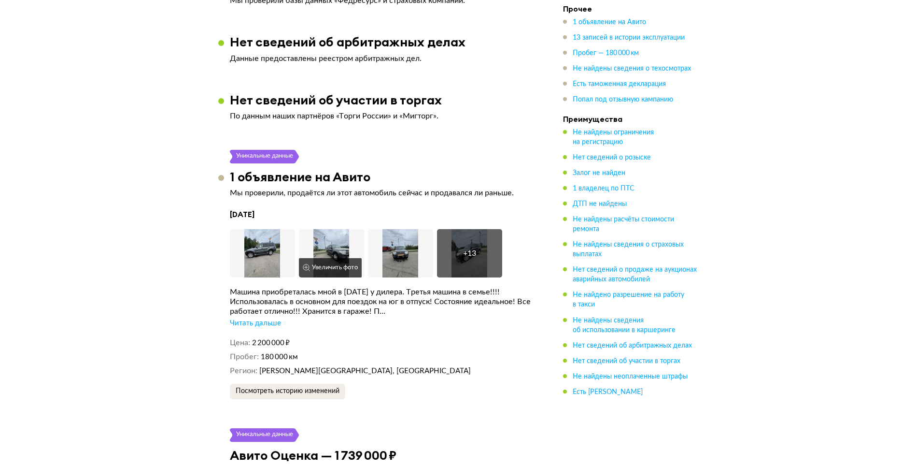
scroll to position [1395, 0]
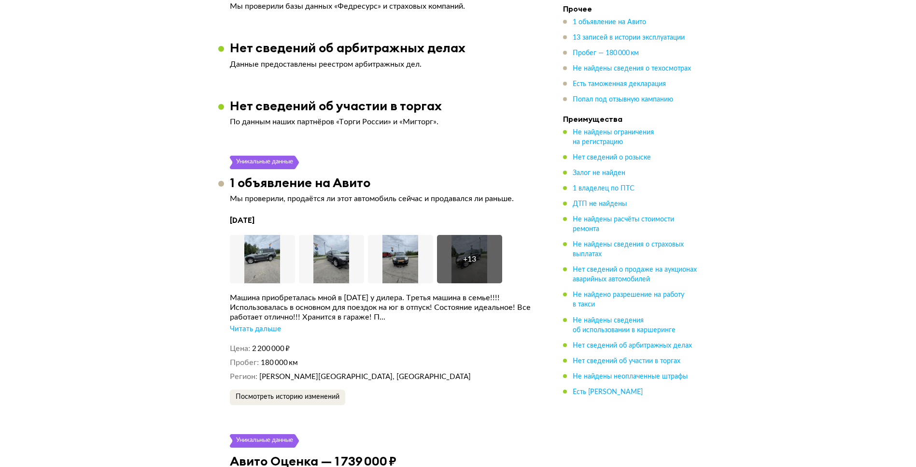
click at [260, 327] on div "Читать дальше" at bounding box center [255, 329] width 51 height 10
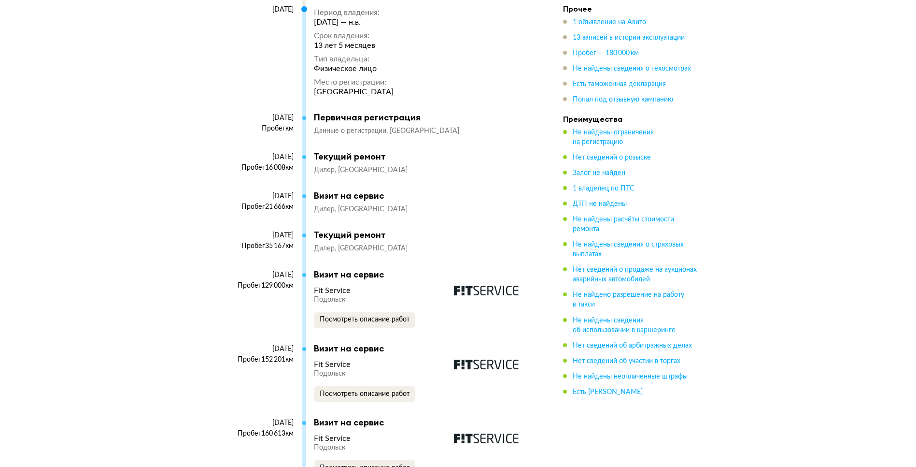
scroll to position [2095, 0]
click at [350, 323] on button "Посмотреть описание работ" at bounding box center [364, 320] width 101 height 15
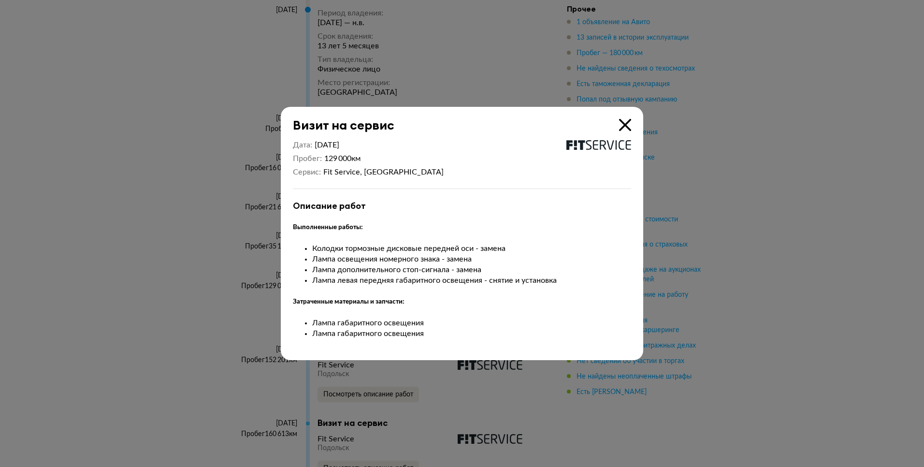
click at [623, 124] on icon at bounding box center [625, 125] width 12 height 12
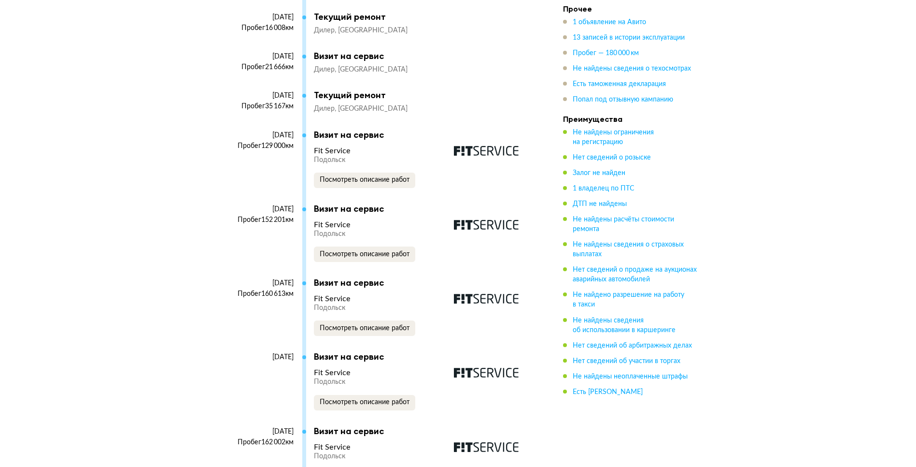
scroll to position [2304, 0]
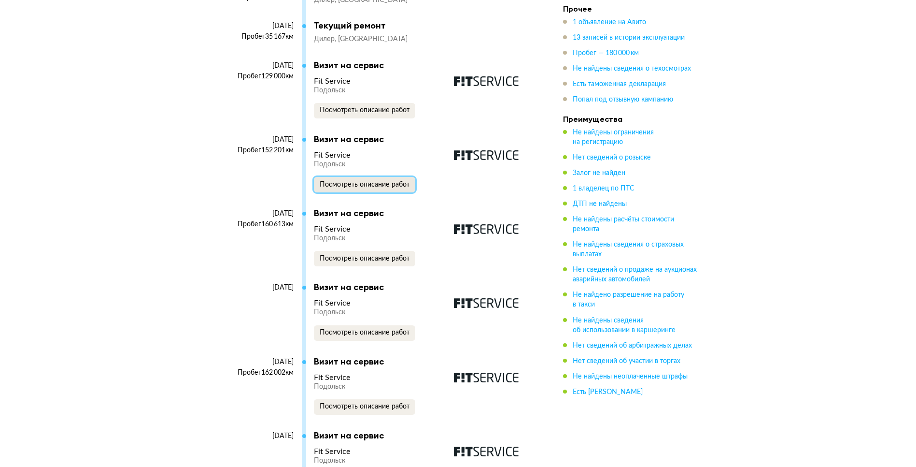
click at [371, 188] on span "Посмотреть описание работ" at bounding box center [365, 184] width 90 height 7
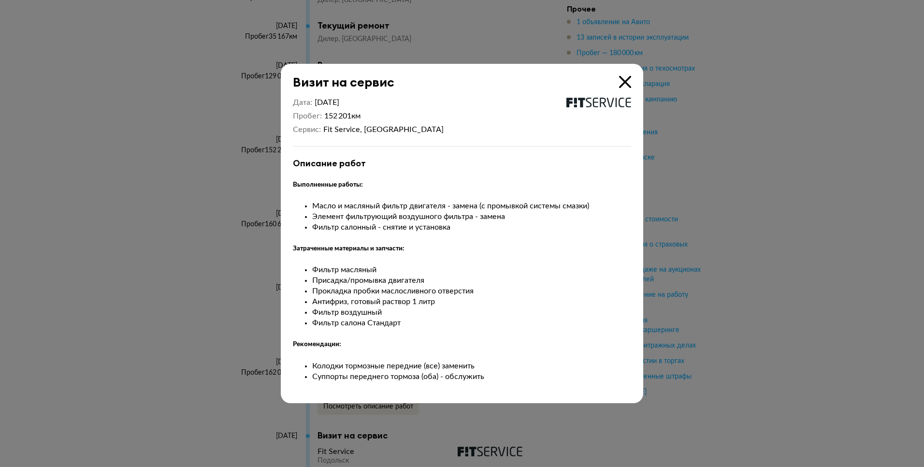
click at [632, 80] on div "Визит на сервис Дата [DATE] Пробег 152 201 км Сервис Fit Service, Подольск Опис…" at bounding box center [462, 233] width 362 height 339
click at [631, 76] on div "Визит на сервис Дата [DATE] Пробег 152 201 км Сервис Fit Service, Подольск Опис…" at bounding box center [462, 233] width 362 height 339
click at [623, 81] on icon at bounding box center [625, 82] width 12 height 12
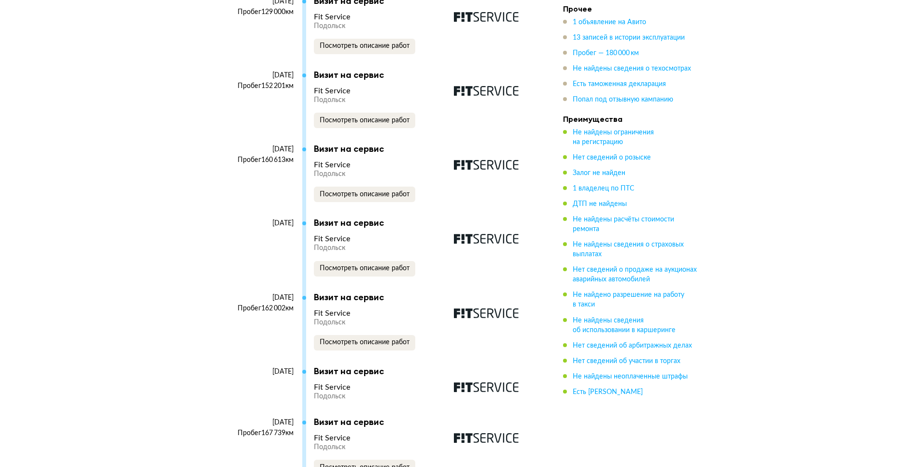
scroll to position [2374, 0]
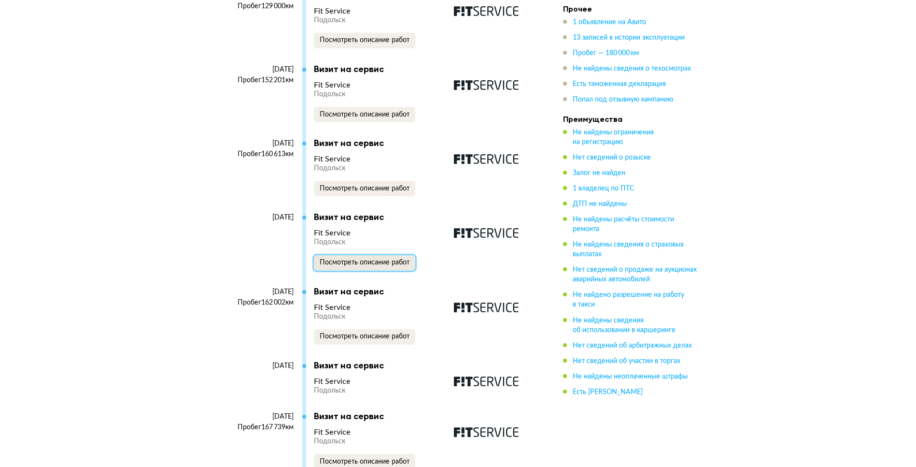
click at [377, 266] on span "Посмотреть описание работ" at bounding box center [365, 262] width 90 height 7
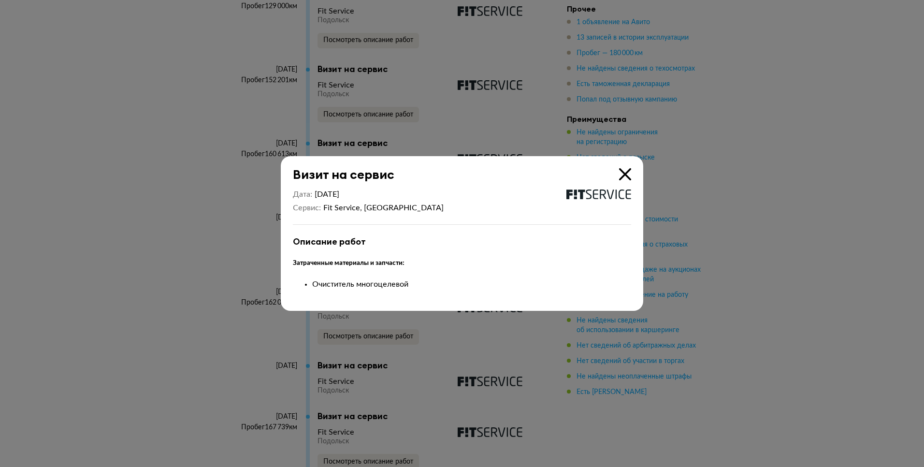
click at [627, 174] on icon at bounding box center [625, 174] width 12 height 12
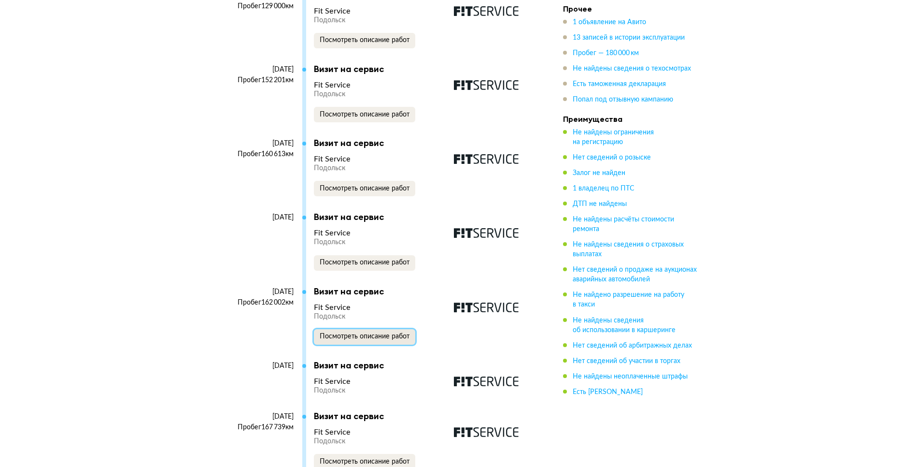
click at [356, 339] on button "Посмотреть описание работ" at bounding box center [364, 336] width 101 height 15
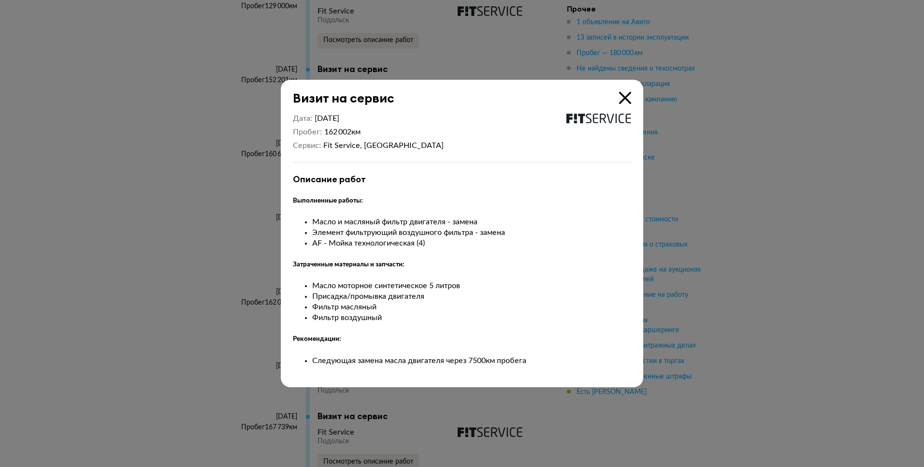
click at [625, 96] on icon at bounding box center [625, 98] width 12 height 12
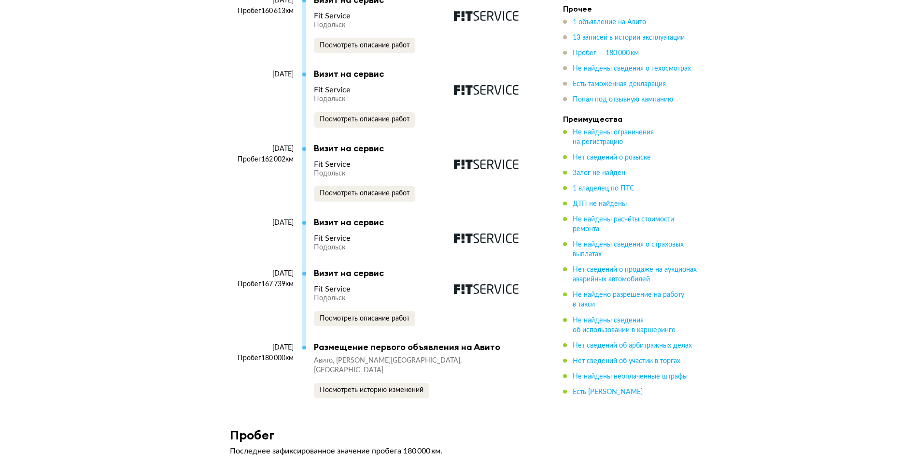
scroll to position [2584, 0]
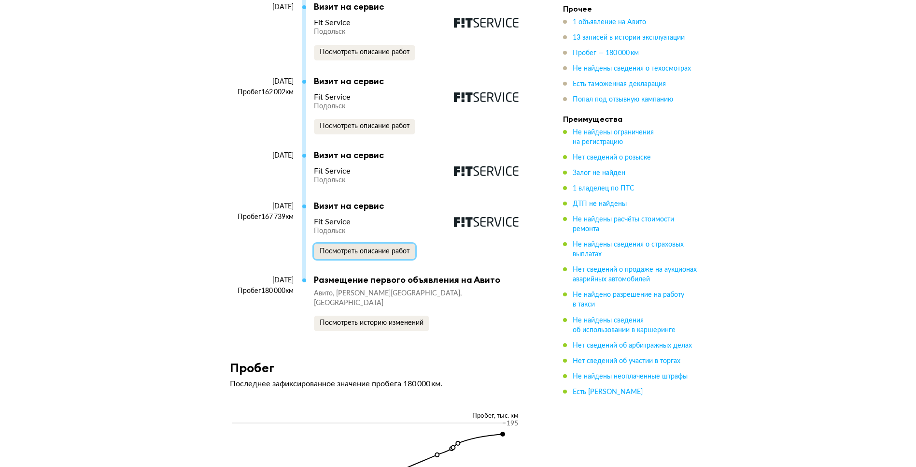
click at [371, 255] on span "Посмотреть описание работ" at bounding box center [365, 251] width 90 height 7
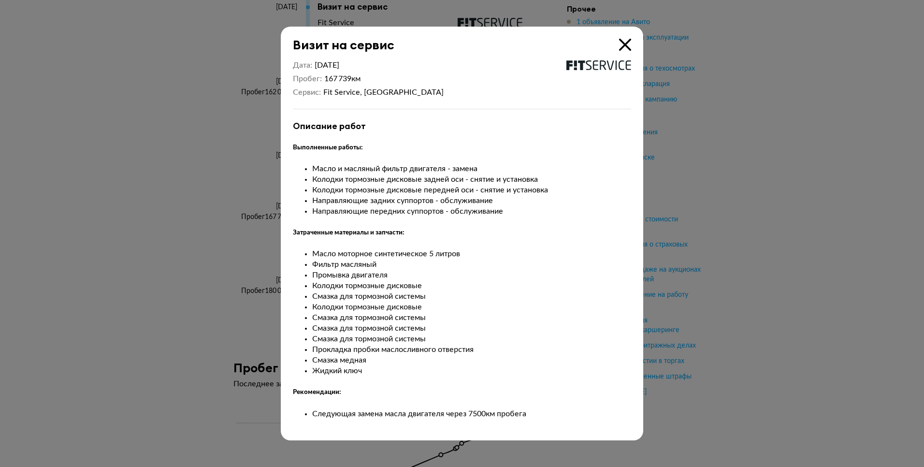
click at [626, 42] on icon at bounding box center [625, 45] width 12 height 12
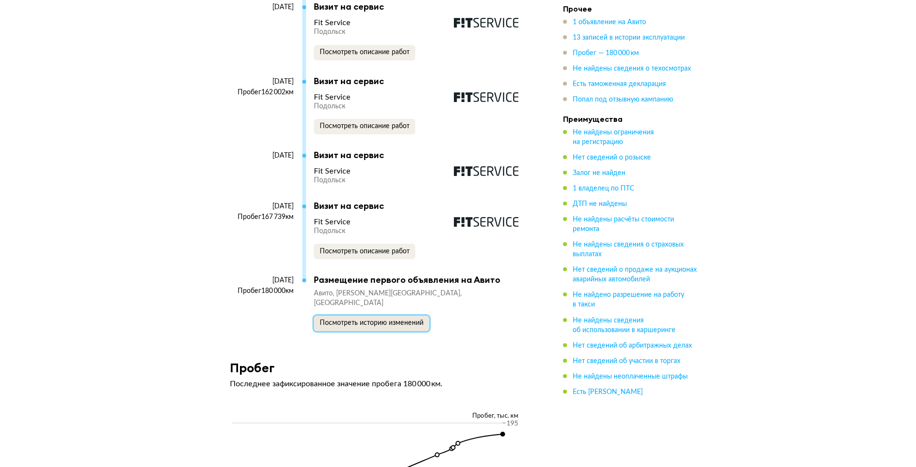
click at [400, 326] on span "Посмотреть историю изменений" at bounding box center [372, 322] width 104 height 7
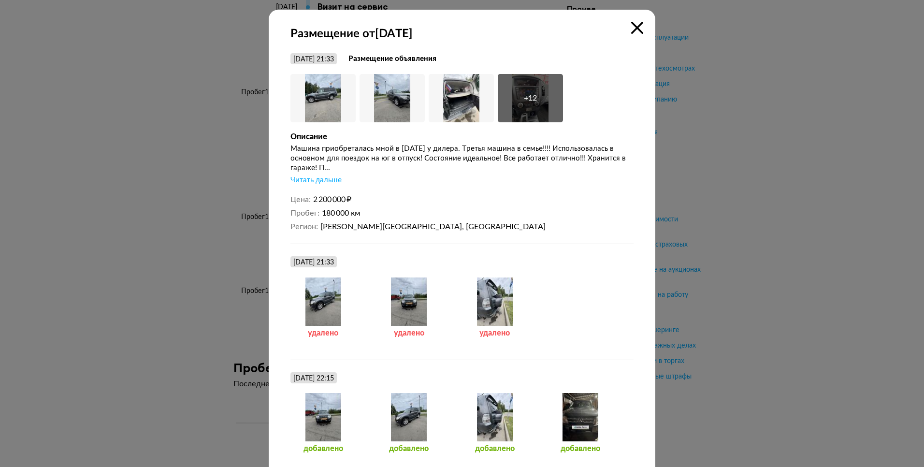
click at [631, 30] on icon at bounding box center [637, 28] width 12 height 12
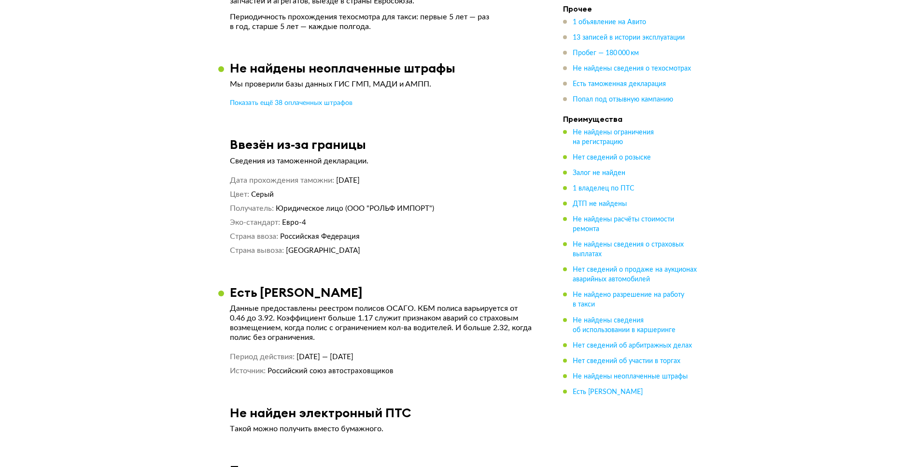
scroll to position [3354, 0]
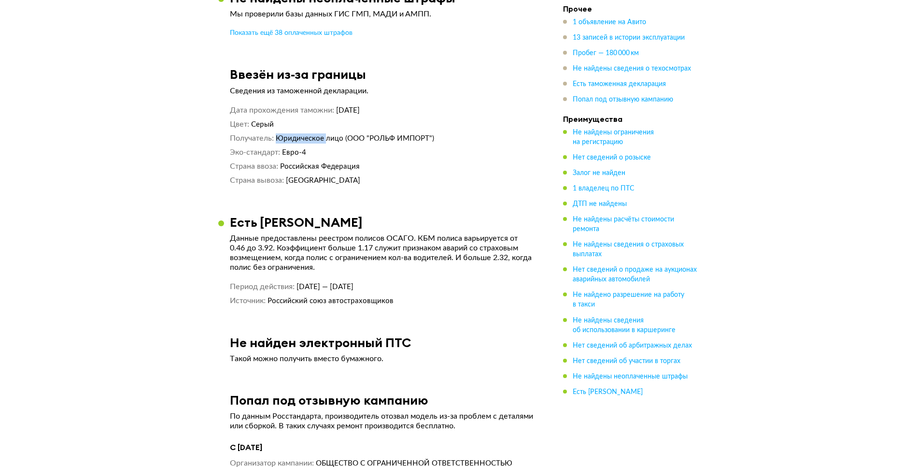
drag, startPoint x: 328, startPoint y: 139, endPoint x: 274, endPoint y: 142, distance: 53.7
click at [274, 142] on dl "Получатель Юридическое лицо (ООО "РОЛЬФ ИМПОРТ")" at bounding box center [382, 138] width 304 height 10
drag, startPoint x: 274, startPoint y: 142, endPoint x: 372, endPoint y: 139, distance: 98.6
click at [372, 139] on span "Юридическое лицо (ООО "РОЛЬФ ИМПОРТ")" at bounding box center [355, 138] width 158 height 7
drag, startPoint x: 372, startPoint y: 139, endPoint x: 398, endPoint y: 181, distance: 48.8
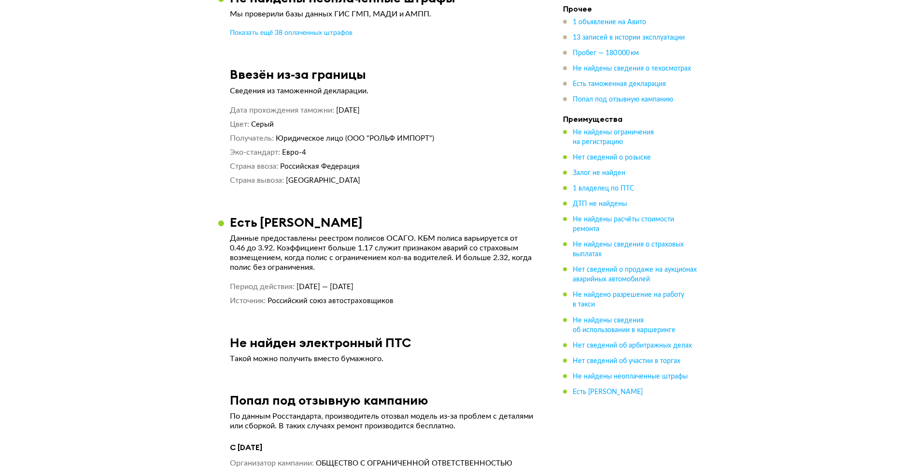
click at [398, 181] on dd "[GEOGRAPHIC_DATA]" at bounding box center [410, 180] width 248 height 10
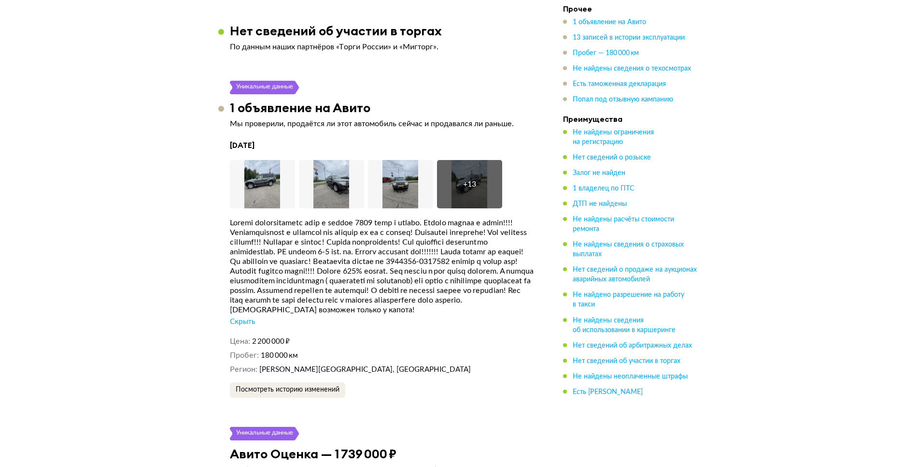
scroll to position [1469, 0]
click at [268, 173] on img at bounding box center [262, 184] width 65 height 48
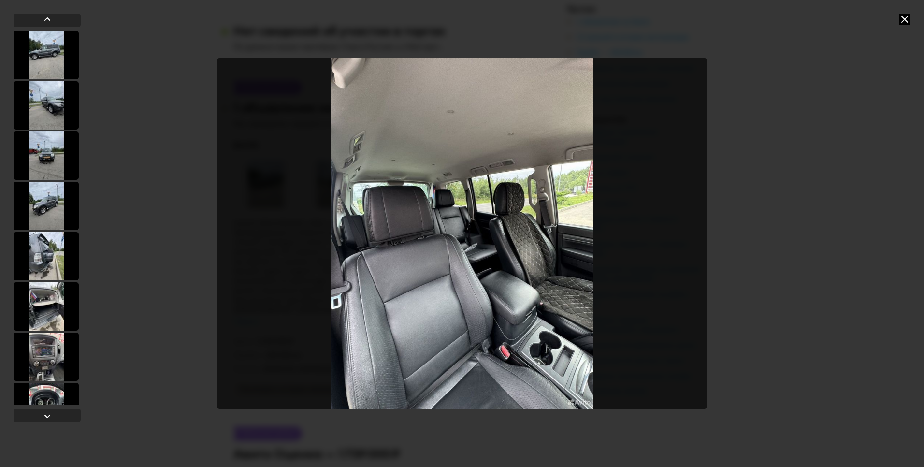
click at [906, 21] on icon at bounding box center [905, 20] width 12 height 12
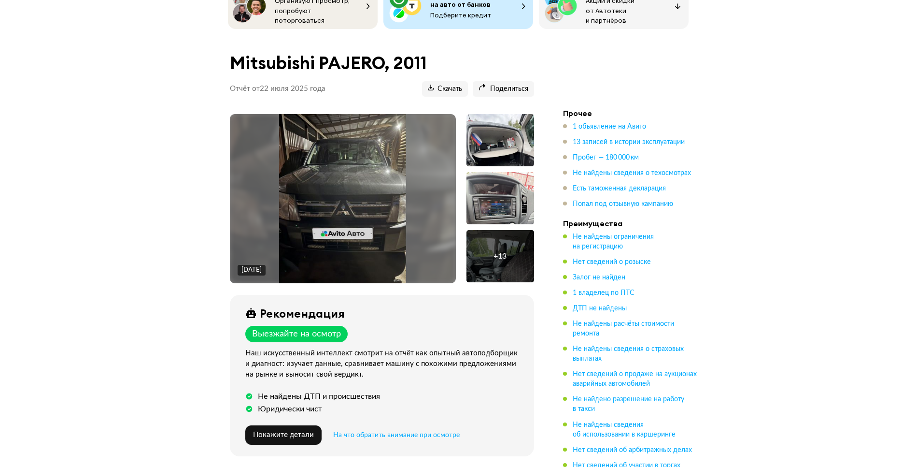
scroll to position [140, 0]
